Goal: Task Accomplishment & Management: Use online tool/utility

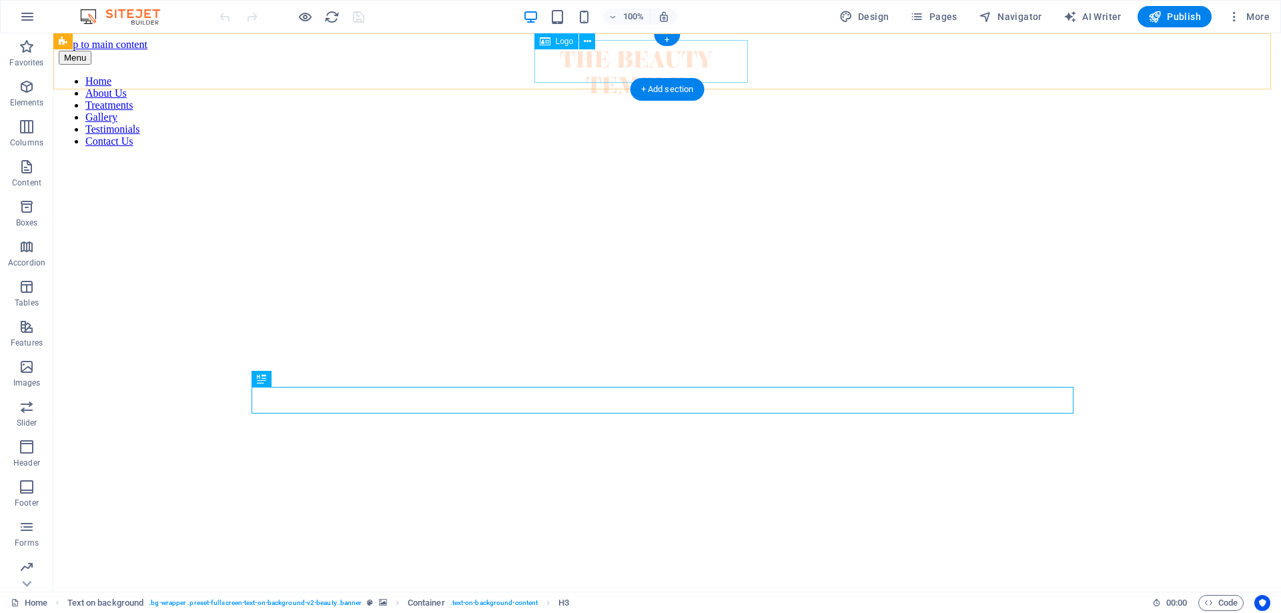
click at [626, 64] on div at bounding box center [636, 73] width 307 height 45
select select "px"
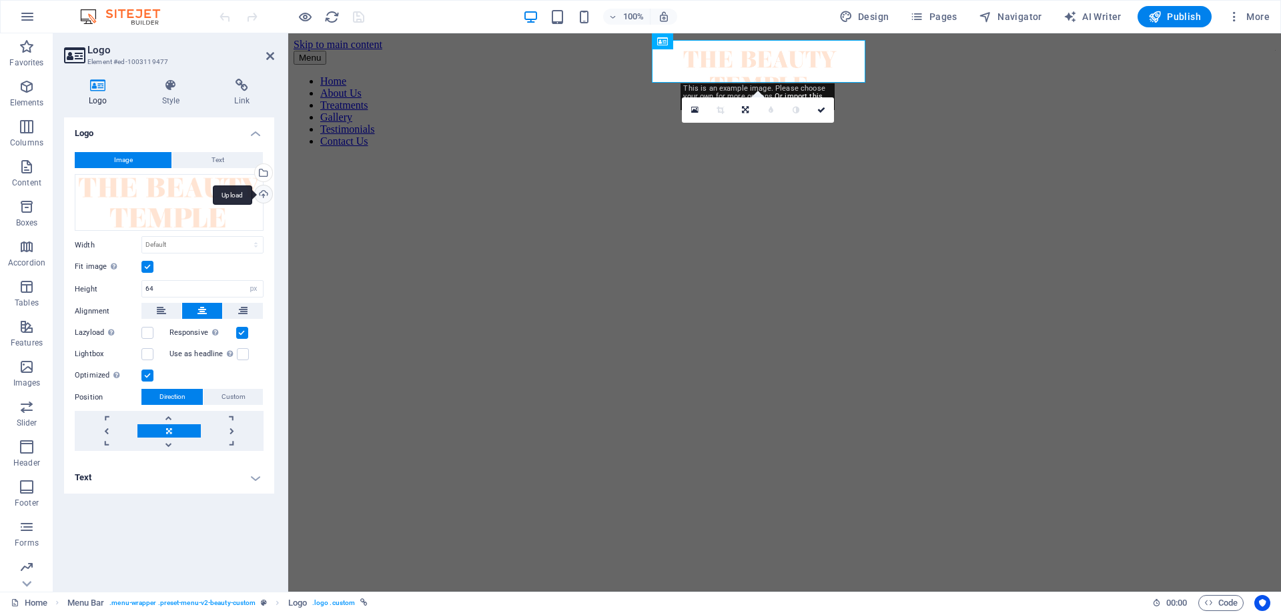
click at [266, 194] on div "Upload" at bounding box center [262, 196] width 20 height 20
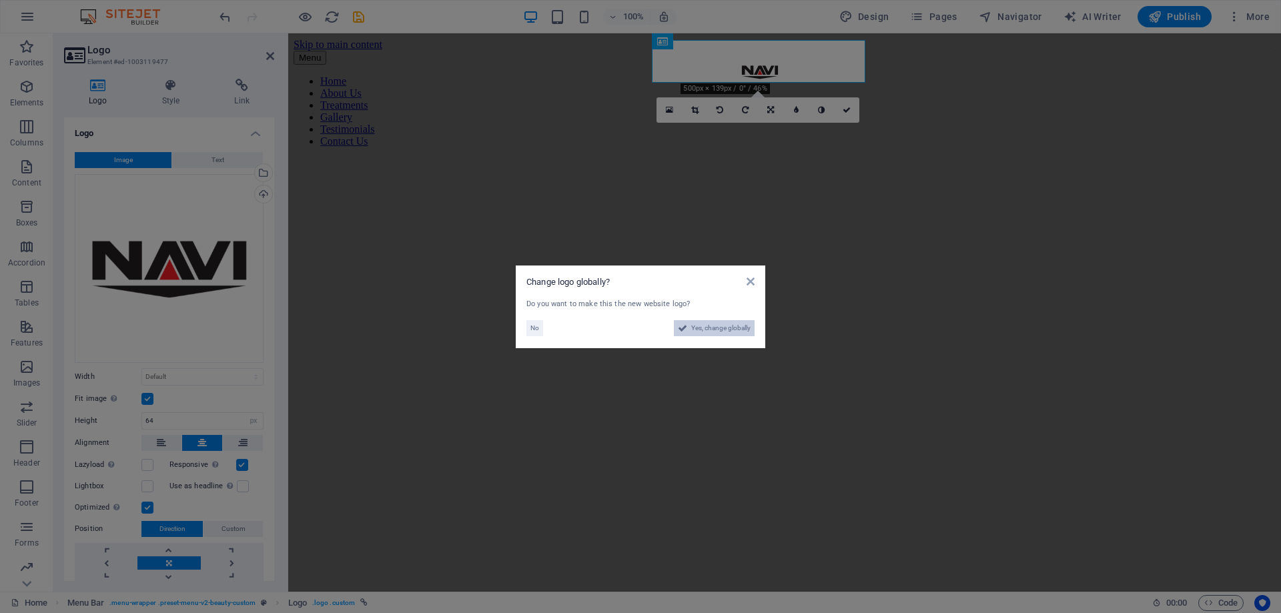
click at [688, 326] on button "Yes, change globally" at bounding box center [714, 328] width 81 height 16
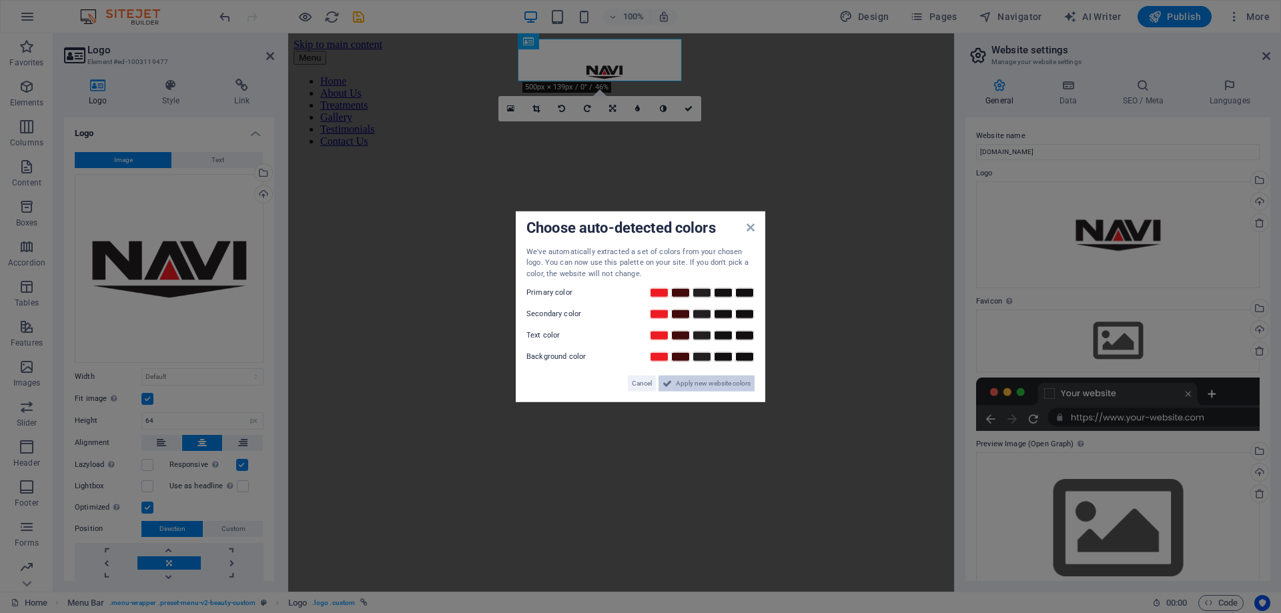
click at [703, 388] on span "Apply new website colors" at bounding box center [713, 384] width 75 height 16
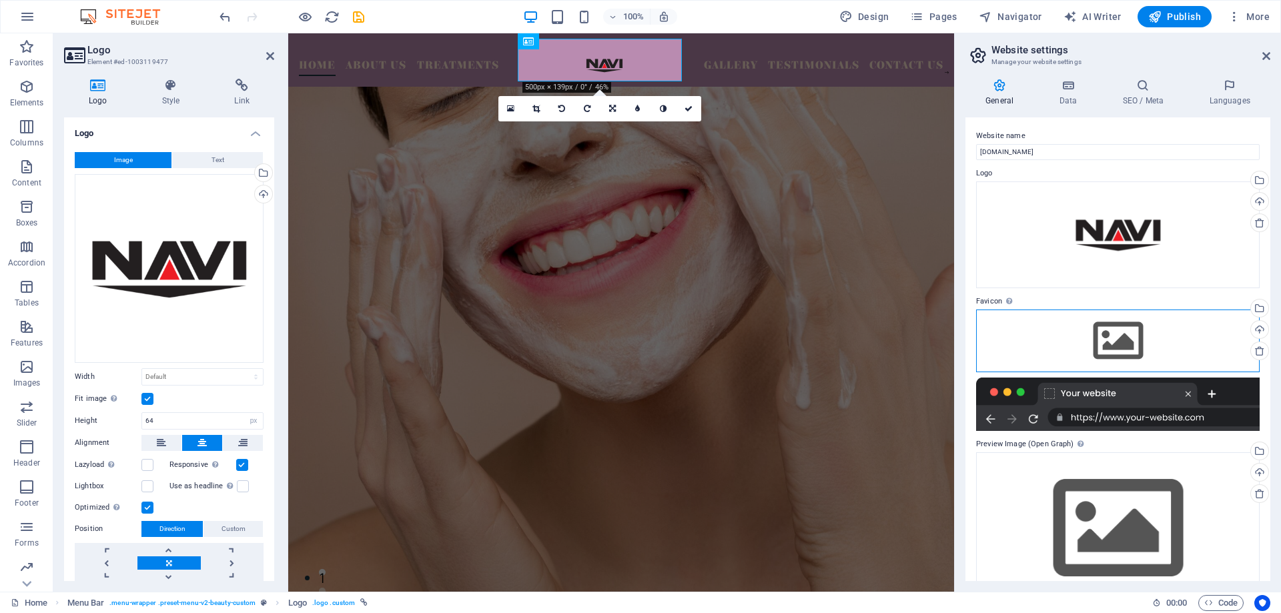
click at [1142, 334] on div "Drag files here, click to choose files or select files from Files or our free s…" at bounding box center [1118, 341] width 284 height 63
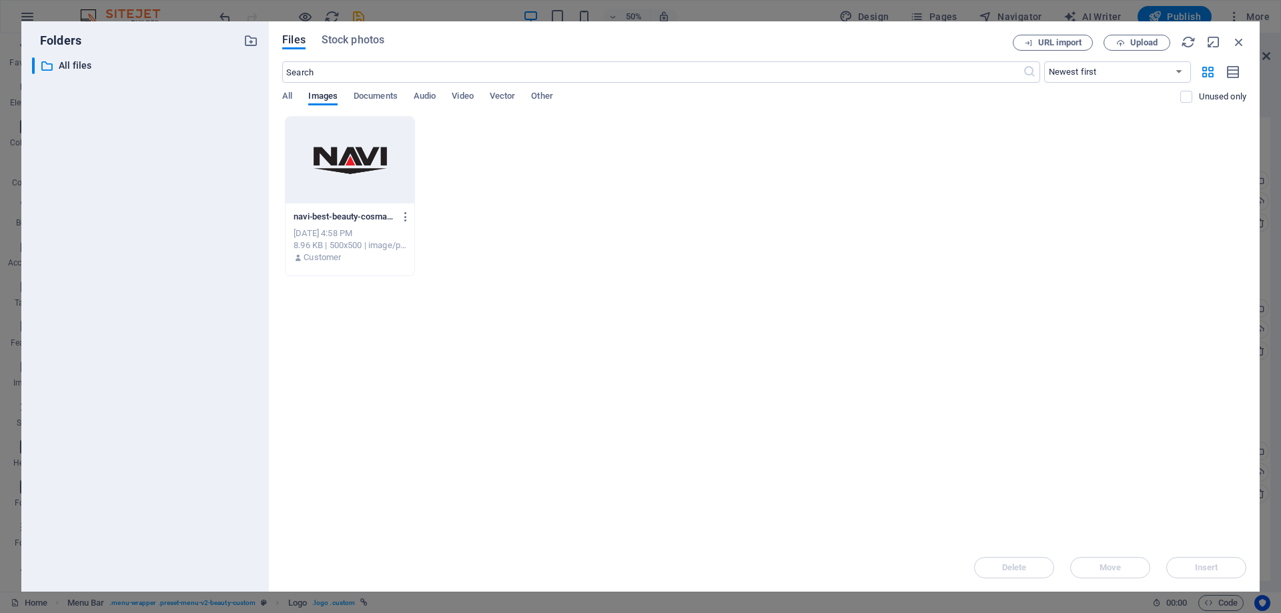
click at [380, 188] on div at bounding box center [350, 160] width 129 height 87
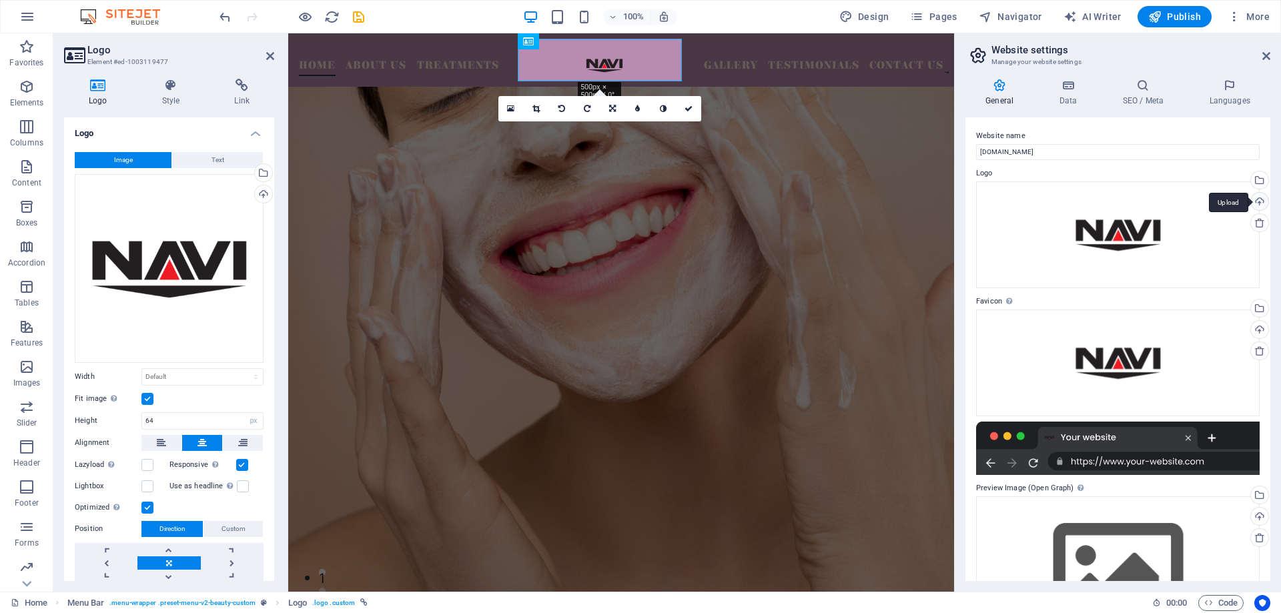
click at [1257, 202] on div "Upload" at bounding box center [1259, 203] width 20 height 20
click at [1259, 201] on div "Upload" at bounding box center [1259, 203] width 20 height 20
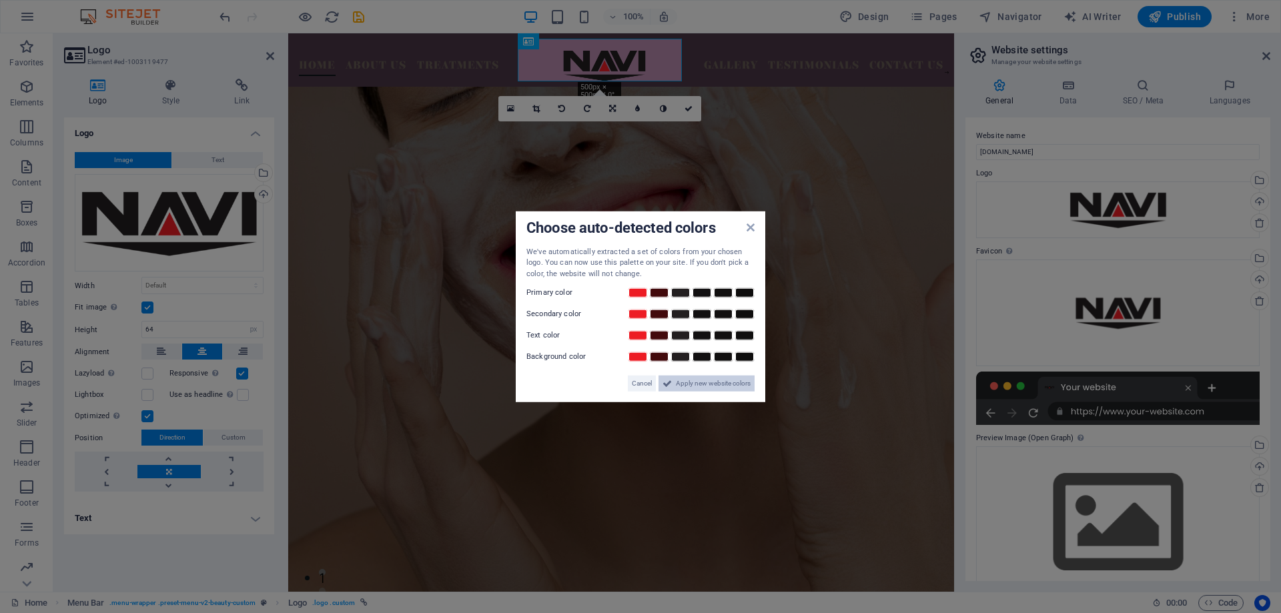
click at [702, 378] on span "Apply new website colors" at bounding box center [713, 384] width 75 height 16
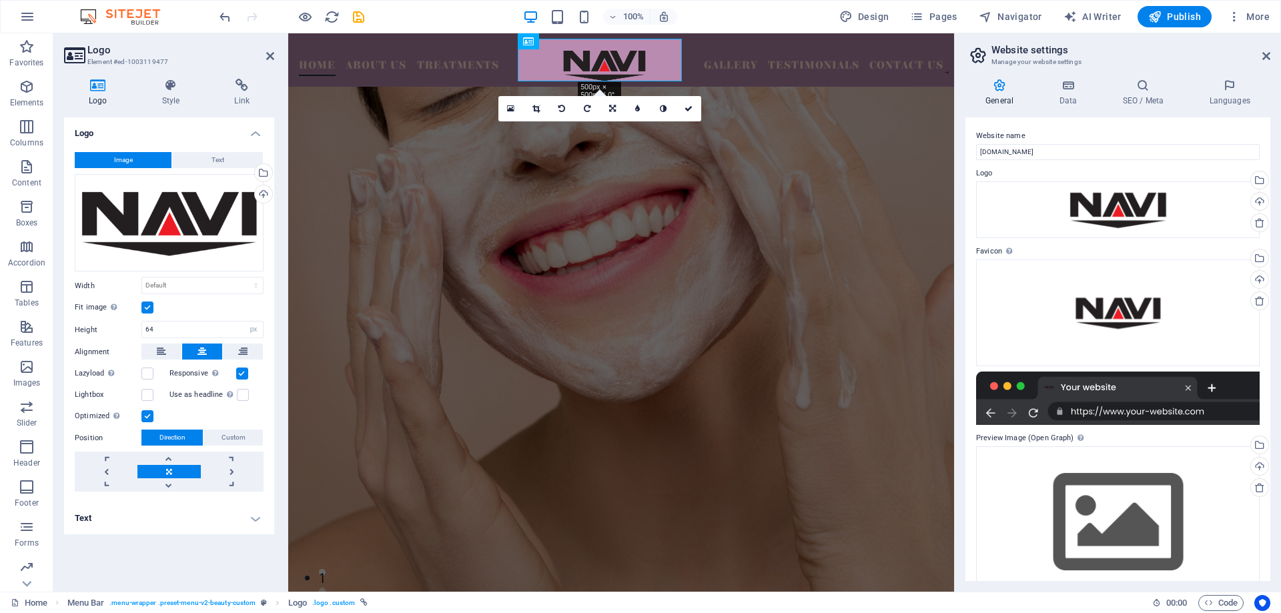
click at [718, 207] on figure at bounding box center [621, 354] width 666 height 534
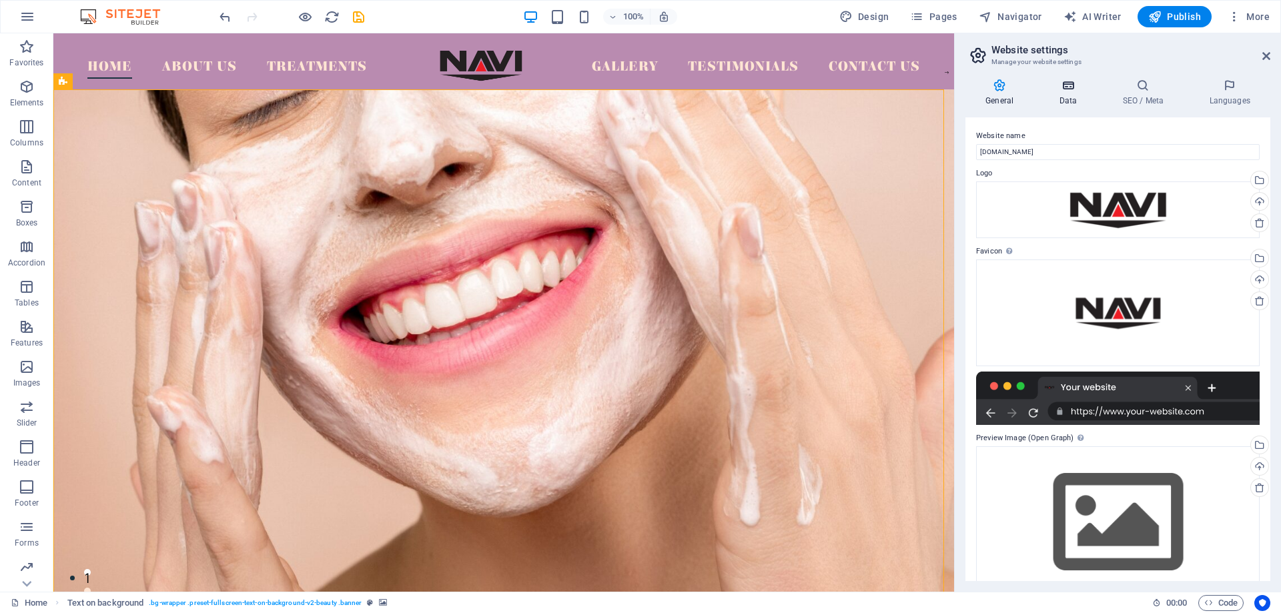
click at [1063, 93] on h4 "Data" at bounding box center [1070, 93] width 63 height 28
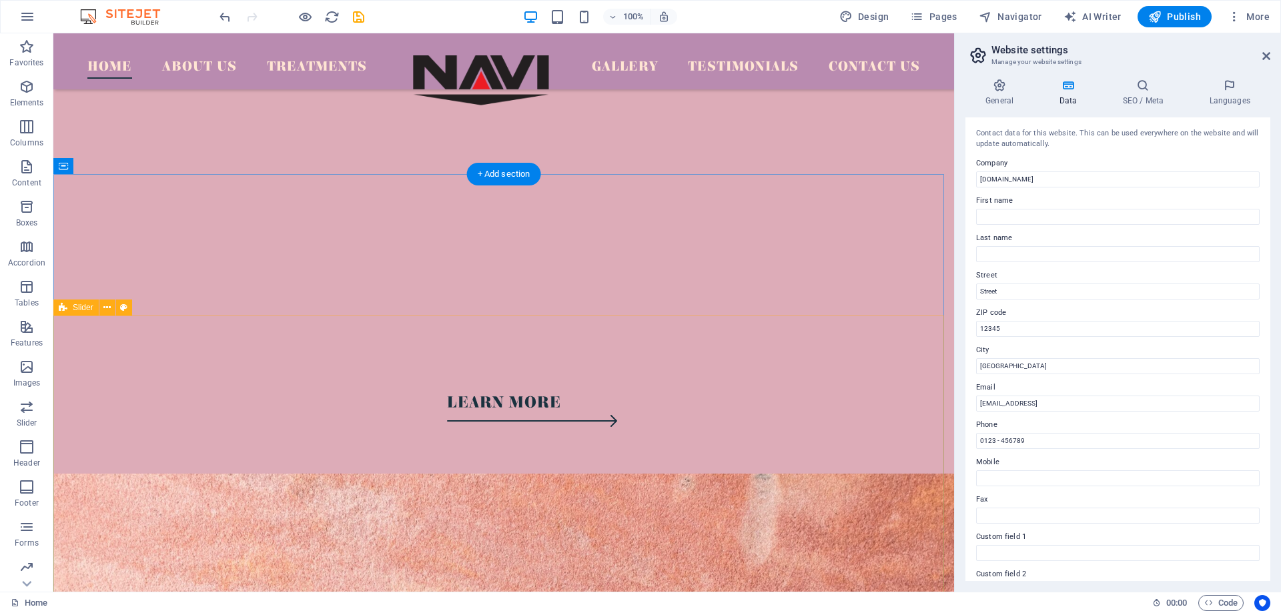
scroll to position [3535, 0]
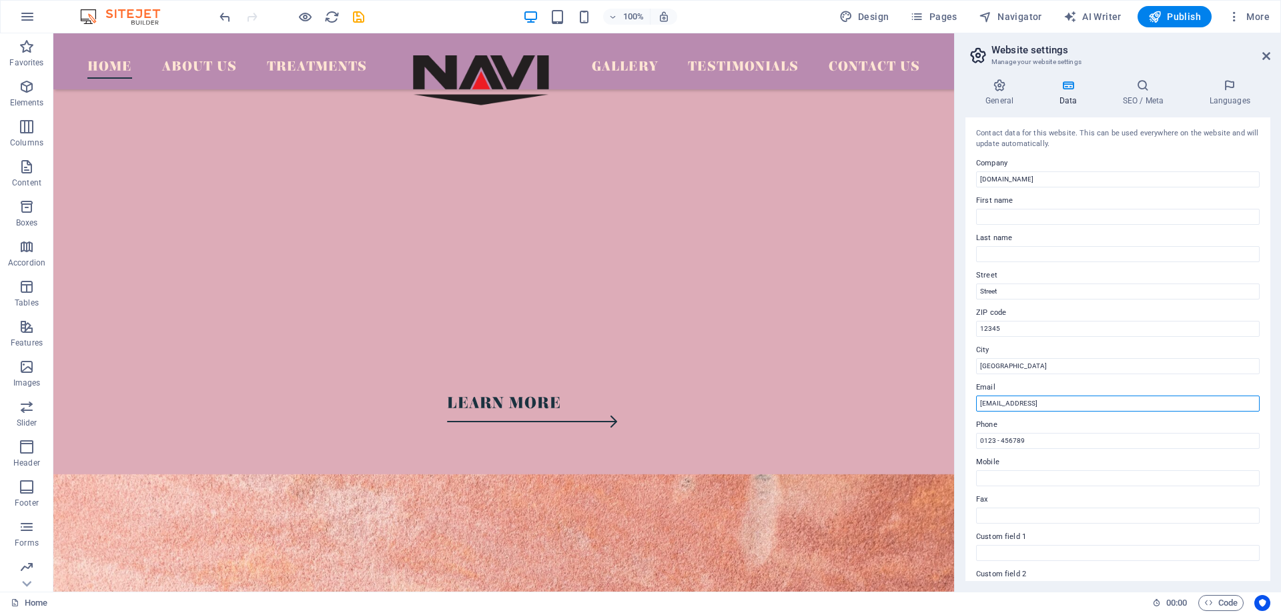
click at [1135, 402] on input "[EMAIL_ADDRESS]" at bounding box center [1118, 404] width 284 height 16
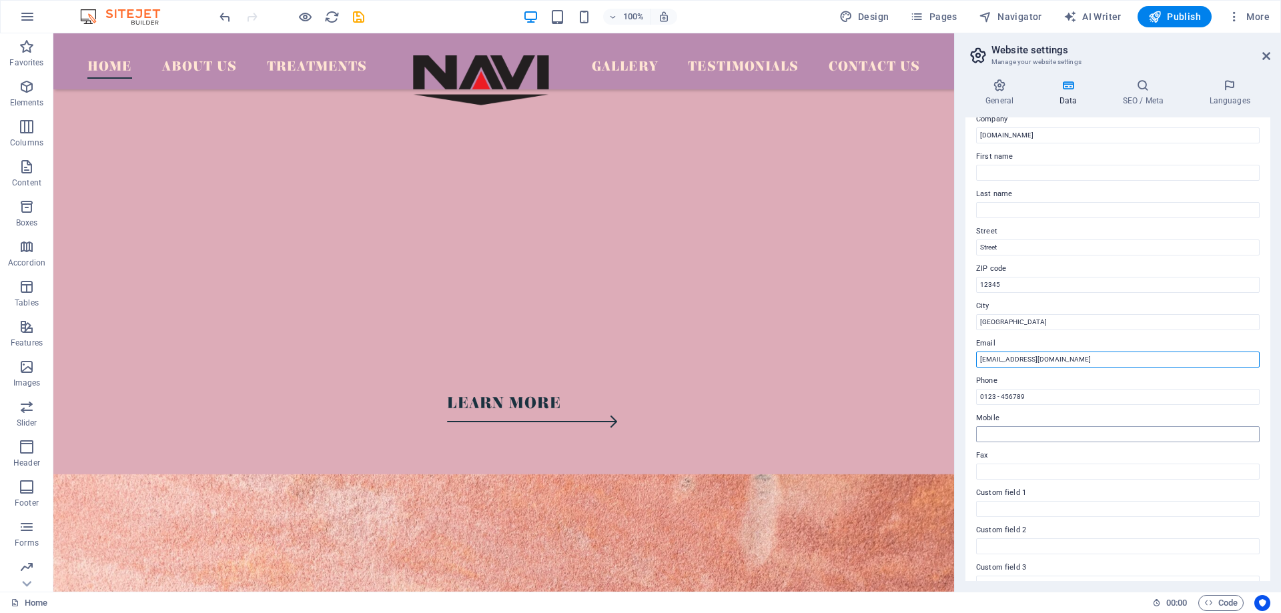
scroll to position [0, 0]
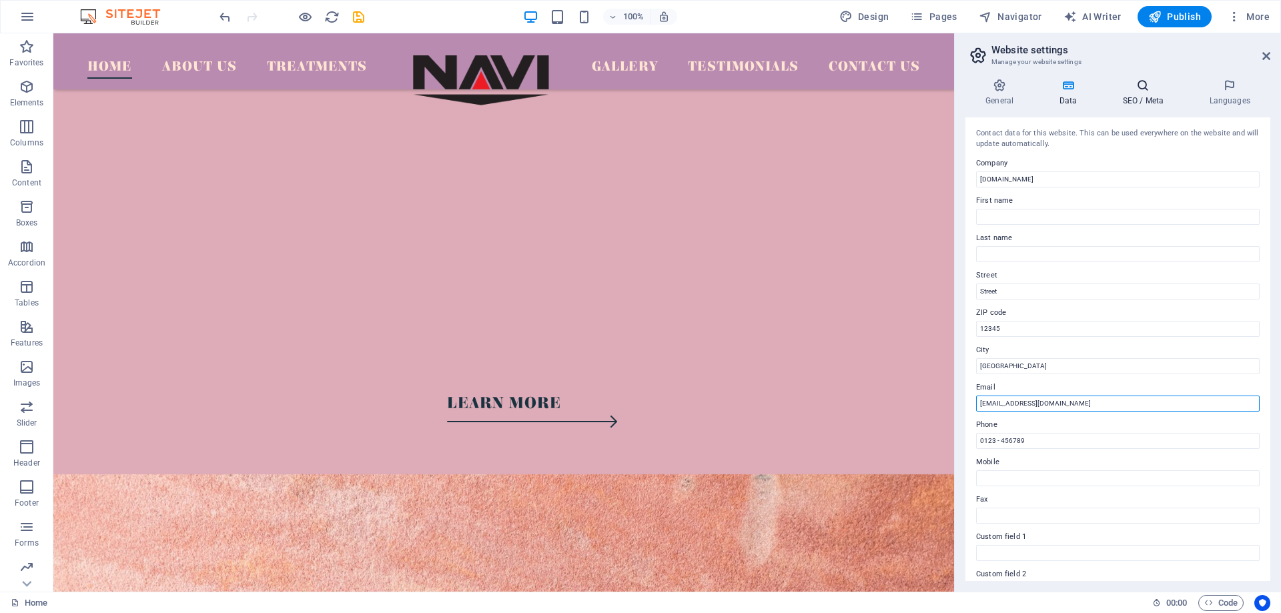
type input "[EMAIL_ADDRESS][DOMAIN_NAME]"
click at [1140, 104] on h4 "SEO / Meta" at bounding box center [1145, 93] width 87 height 28
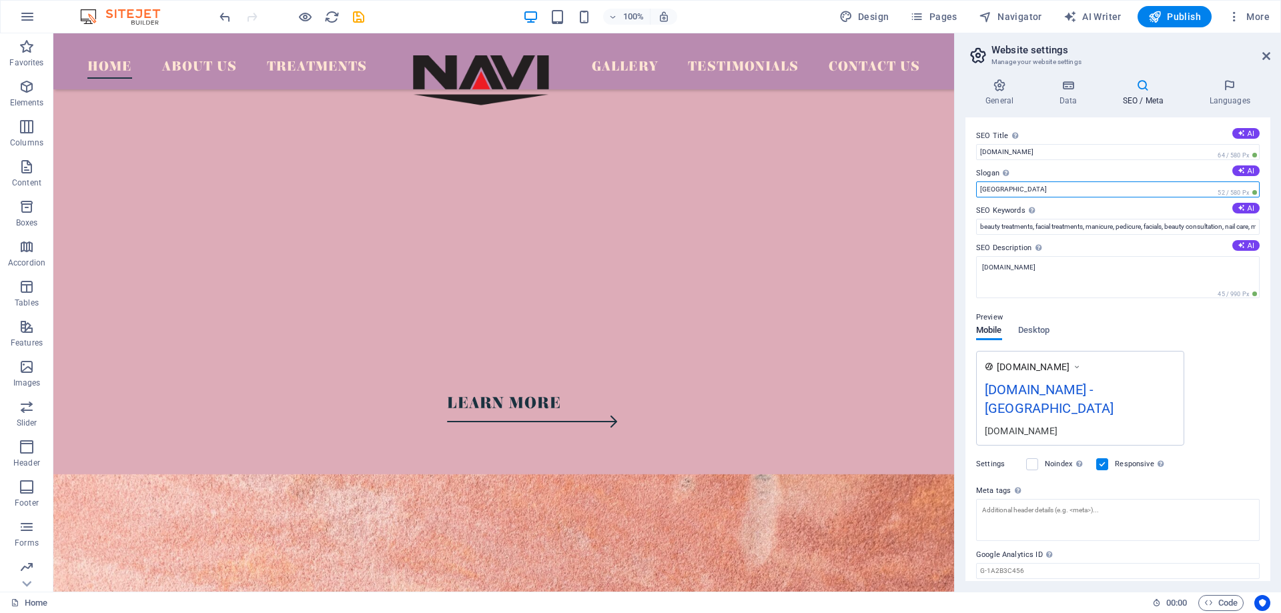
click at [1070, 186] on input "[GEOGRAPHIC_DATA]" at bounding box center [1118, 190] width 284 height 16
paste input "Bright. Be Beautiful. Be You."
type input "Be Bright. Be Beautiful. Be You."
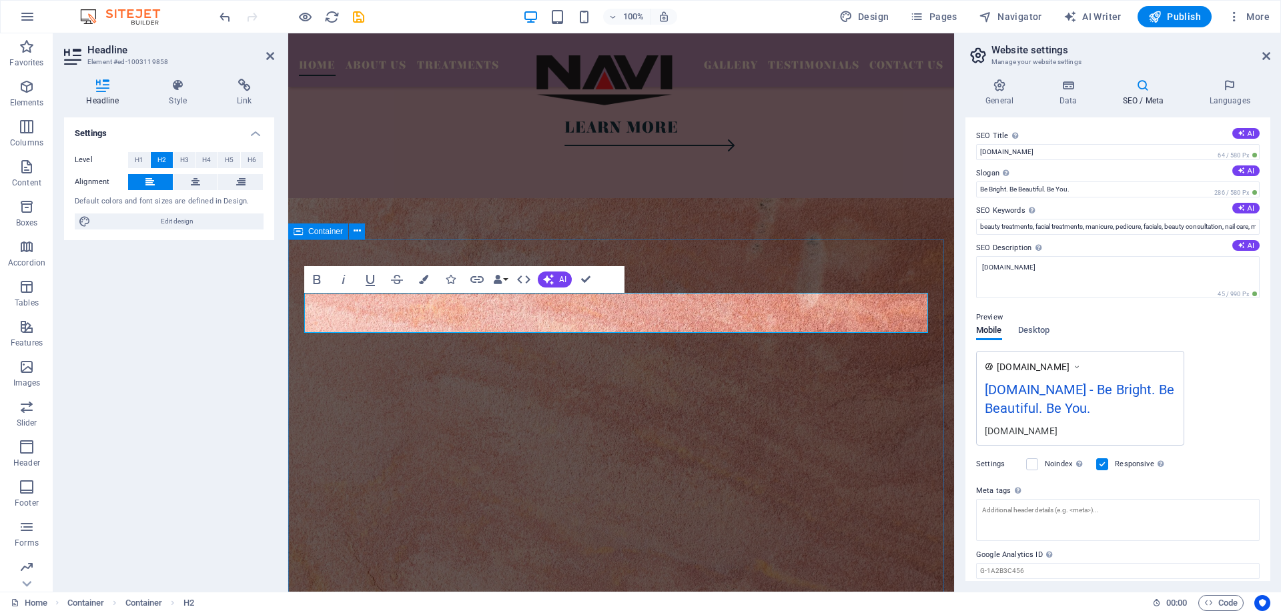
scroll to position [3325, 0]
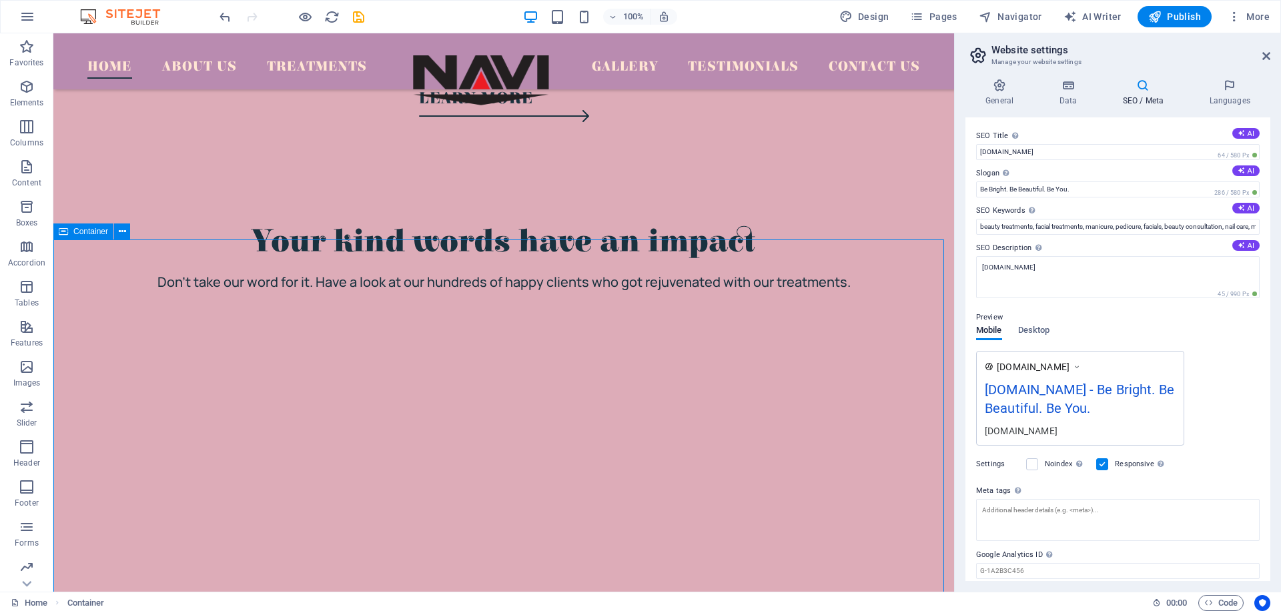
scroll to position [3546, 0]
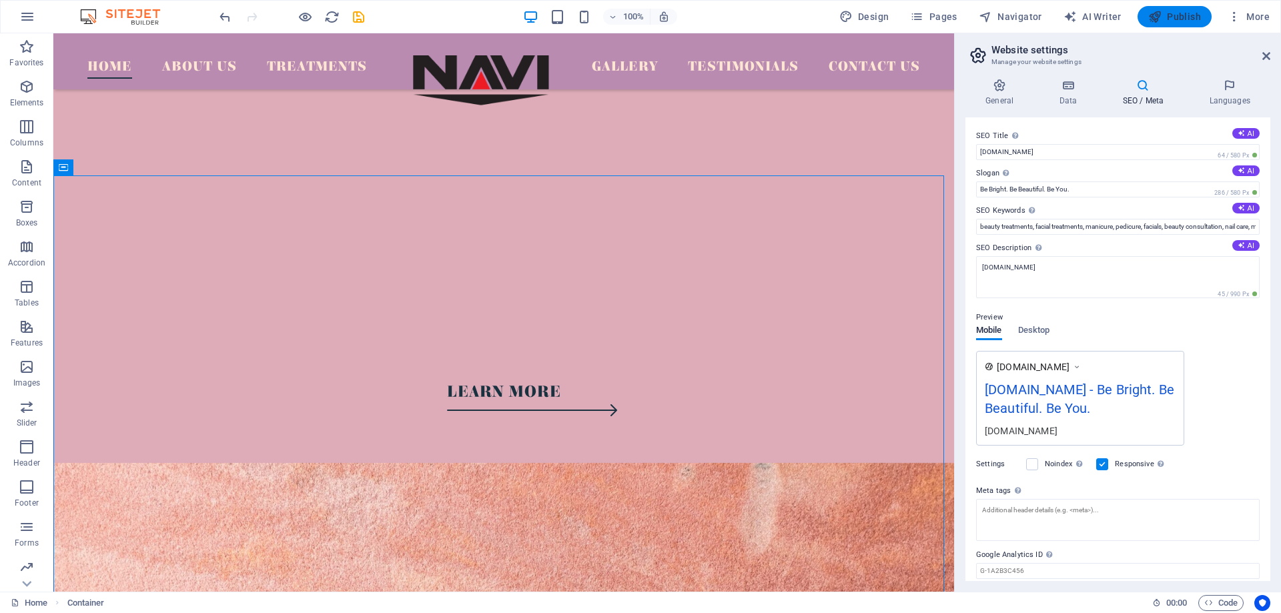
click at [1179, 13] on span "Publish" at bounding box center [1174, 16] width 53 height 13
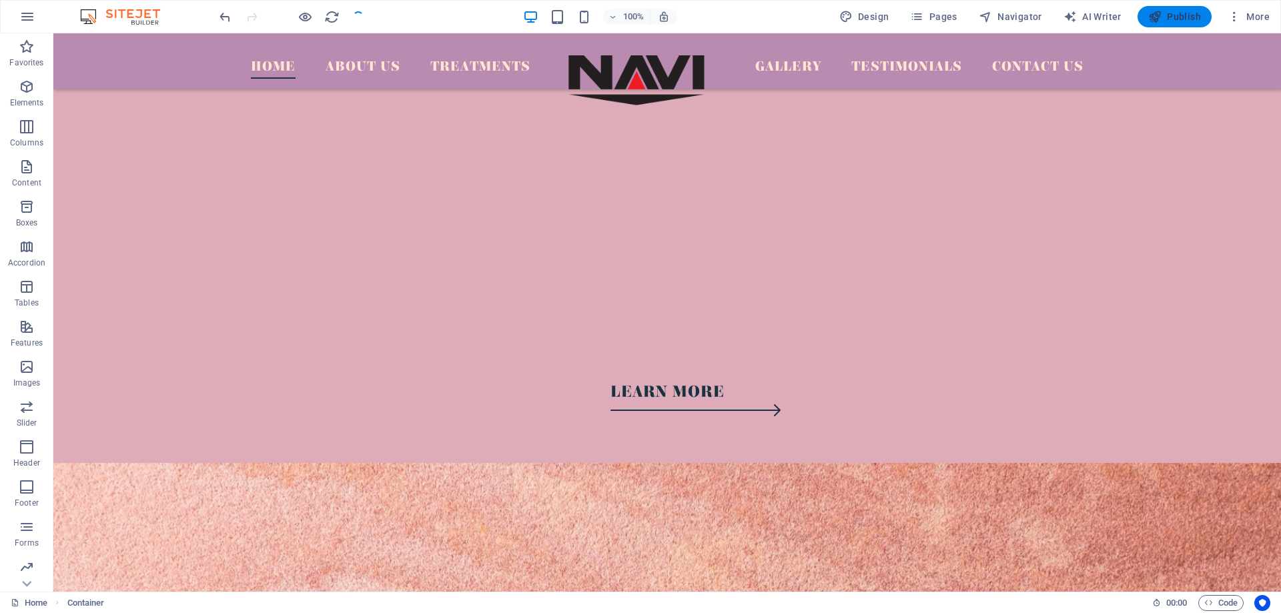
checkbox input "false"
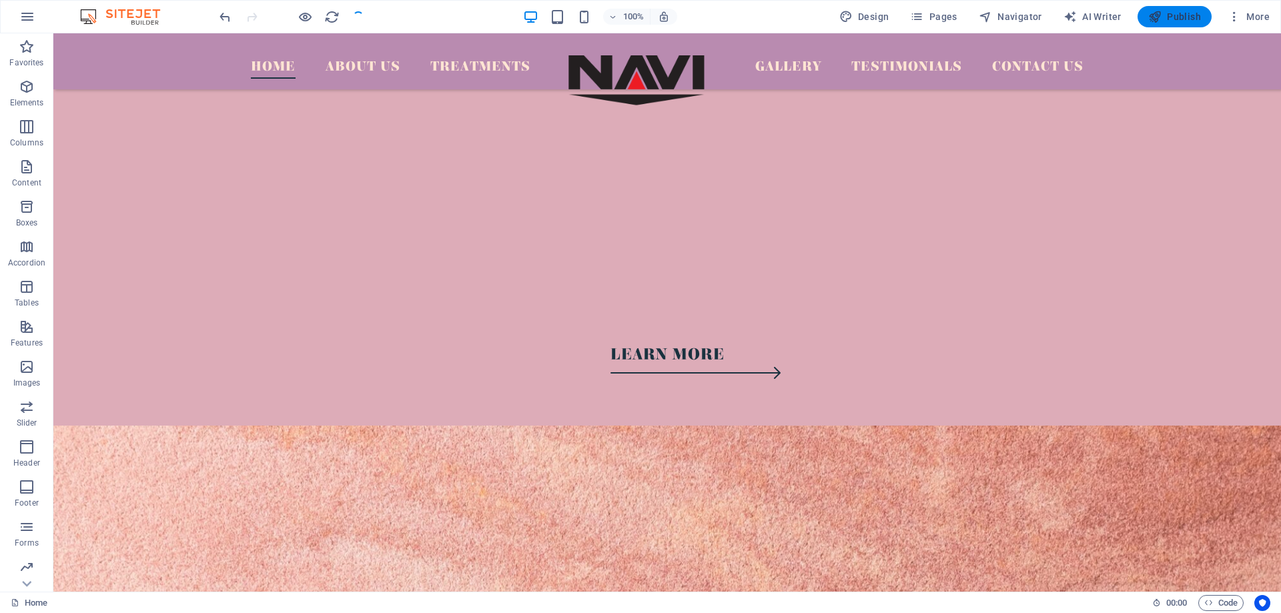
click at [1179, 15] on span "Publish" at bounding box center [1174, 16] width 53 height 13
